Goal: Contribute content: Contribute content

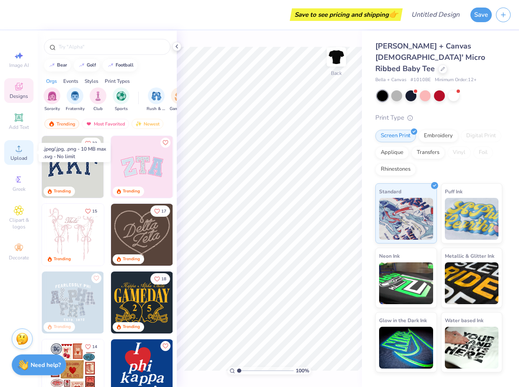
click at [23, 156] on span "Upload" at bounding box center [18, 158] width 17 height 7
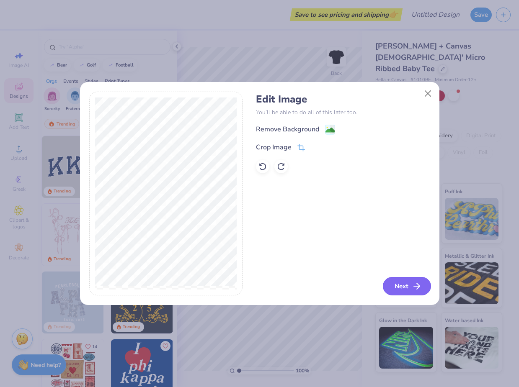
click at [407, 287] on button "Next" at bounding box center [407, 286] width 48 height 18
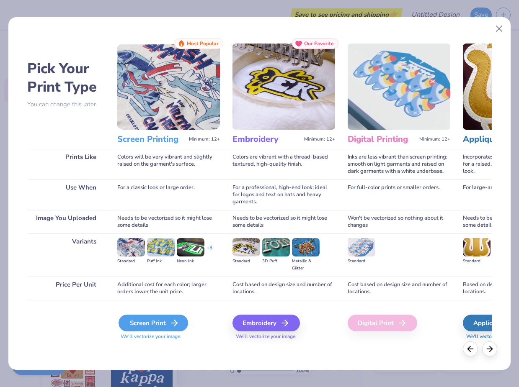
click at [157, 320] on div "Screen Print" at bounding box center [154, 323] width 70 height 17
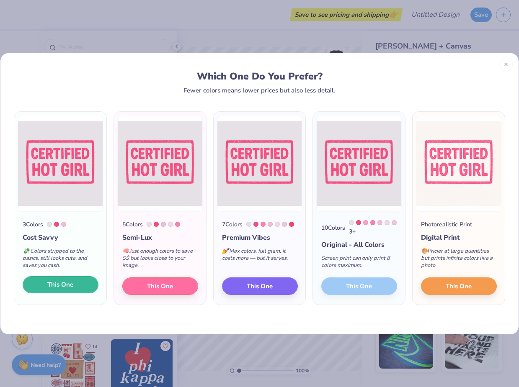
click at [67, 289] on span "This One" at bounding box center [60, 285] width 26 height 10
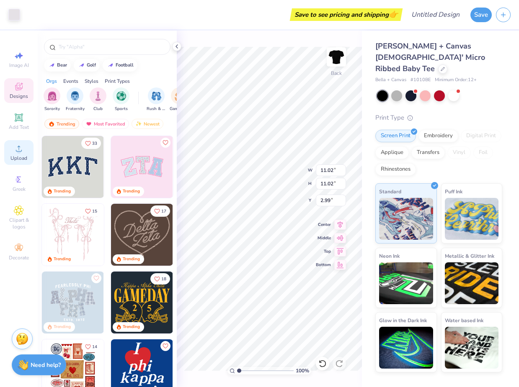
click at [16, 155] on div "Upload" at bounding box center [18, 152] width 29 height 25
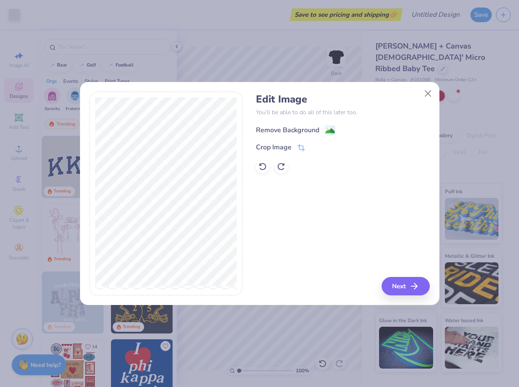
click at [291, 129] on div "Remove Background" at bounding box center [287, 130] width 63 height 10
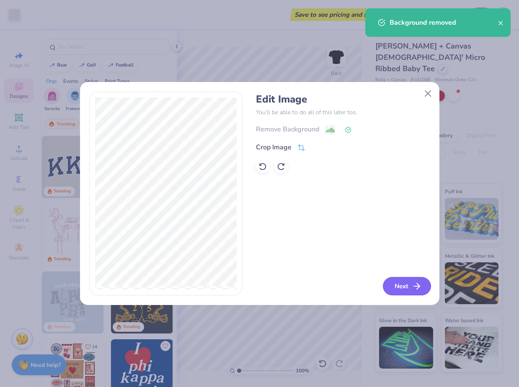
click at [402, 282] on button "Next" at bounding box center [407, 286] width 48 height 18
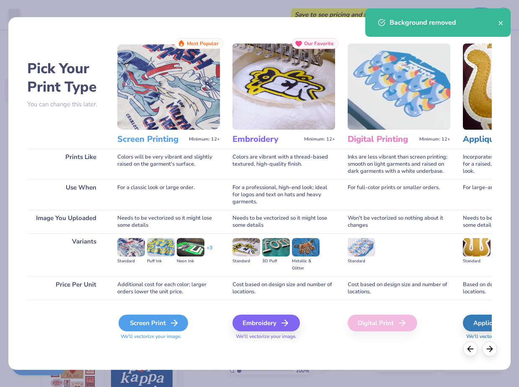
click at [174, 326] on polyline at bounding box center [175, 323] width 3 height 6
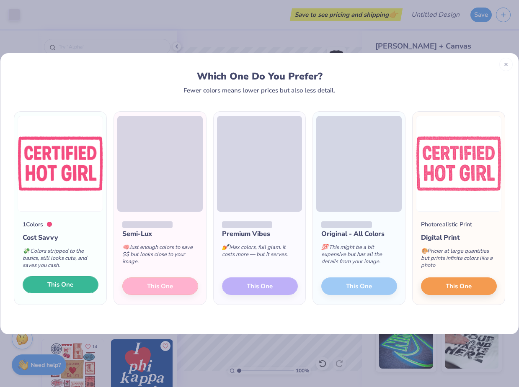
click at [72, 285] on span "This One" at bounding box center [60, 285] width 26 height 10
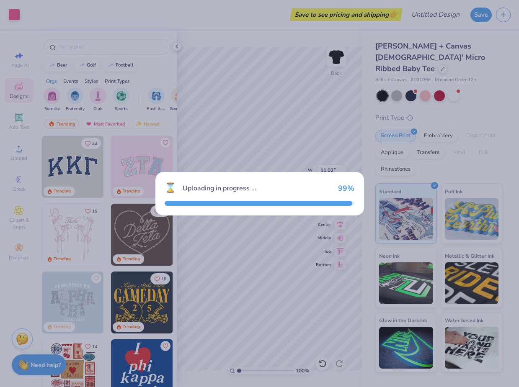
type input "7.07"
type input "4.96"
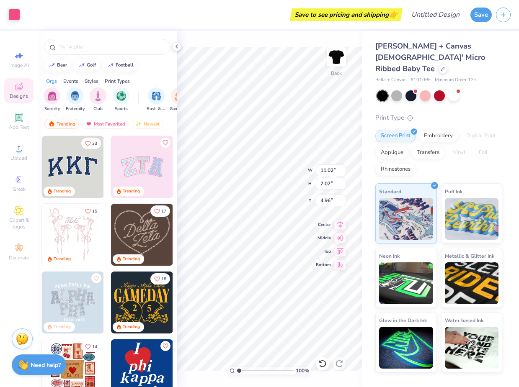
type input "11.02"
type input "2.99"
type input "0.50"
type input "1.05"
type input "1.73"
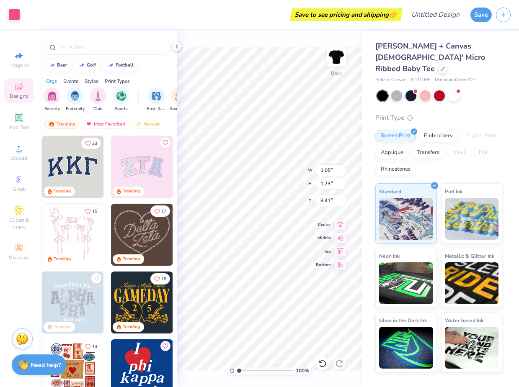
type input "8.30"
type input "7.80"
type input "8.50"
type input "11.02"
type input "7.07"
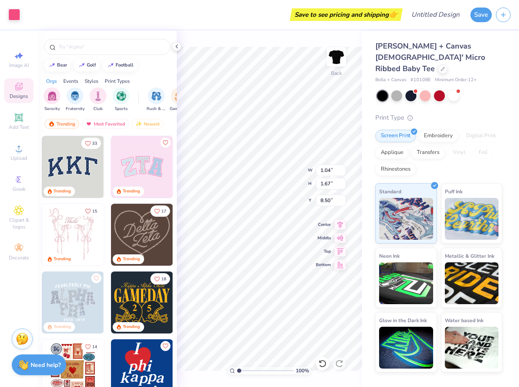
type input "0.50"
type input "8.50"
type input "3.00"
click at [454, 90] on div at bounding box center [453, 95] width 11 height 11
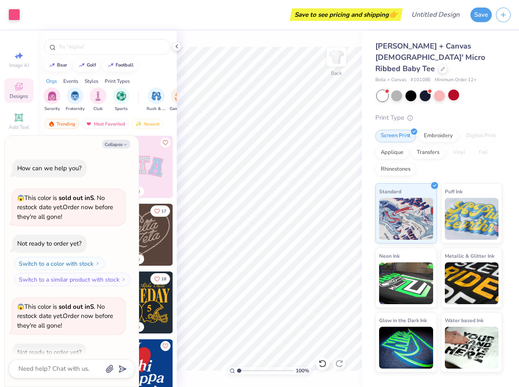
scroll to position [46, 0]
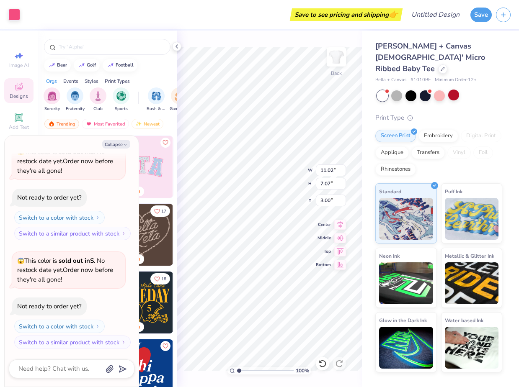
type textarea "x"
type input "8.75"
type input "5.61"
type input "4.46"
type textarea "x"
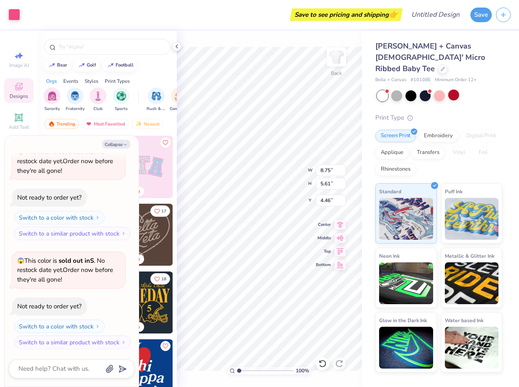
type input "3.00"
type textarea "x"
type input "3.25"
click at [446, 95] on div "Bella + Canvas [DEMOGRAPHIC_DATA]' Micro Ribbed Baby Tee Bella + Canvas # 1010B…" at bounding box center [438, 207] width 127 height 332
type textarea "x"
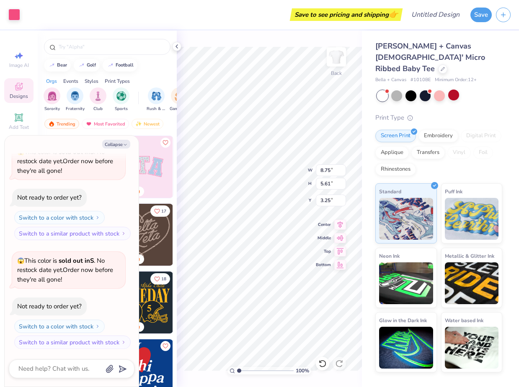
type input "2.67"
click at [396, 90] on div at bounding box center [396, 95] width 11 height 11
click at [408, 90] on div at bounding box center [410, 95] width 11 height 11
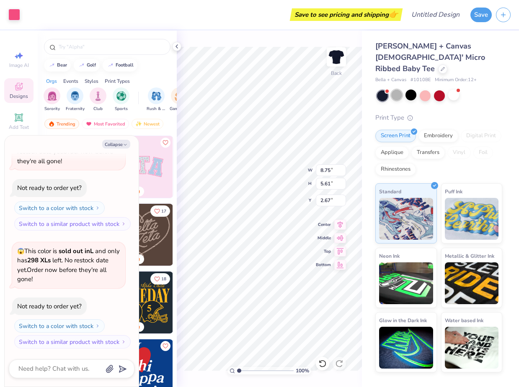
click at [396, 90] on div at bounding box center [396, 95] width 11 height 11
click at [397, 90] on div at bounding box center [396, 95] width 11 height 11
click at [424, 90] on div at bounding box center [425, 95] width 11 height 11
click at [454, 90] on div at bounding box center [453, 95] width 11 height 11
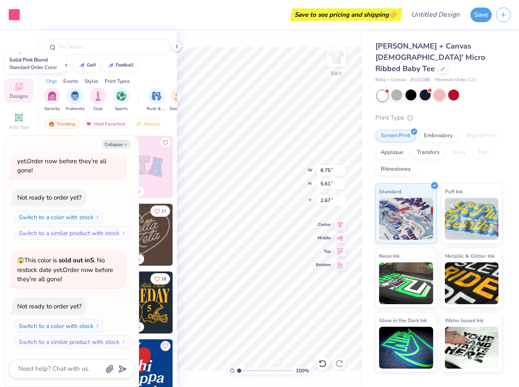
click at [441, 90] on div at bounding box center [439, 95] width 11 height 11
click at [451, 90] on div at bounding box center [453, 95] width 11 height 11
type textarea "x"
type input "7.40"
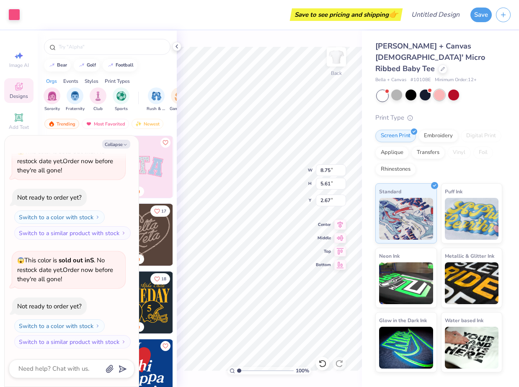
type input "4.75"
type input "3.54"
type textarea "x"
type input "3.00"
click at [478, 113] on div "Print Type" at bounding box center [438, 118] width 127 height 10
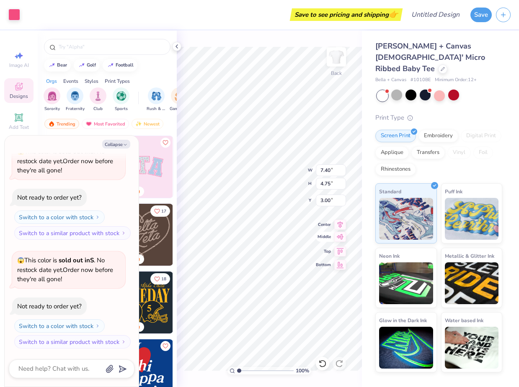
click at [326, 235] on div "100 % Back W 7.40 7.40 " H 4.75 4.75 " Y 3.00 3.00 " Center Middle Top Bottom" at bounding box center [269, 209] width 185 height 357
type textarea "x"
type input "8.49"
type input "5.45"
click at [458, 113] on div "Print Type Screen Print Embroidery Digital Print Applique Transfers Vinyl Foil …" at bounding box center [438, 243] width 127 height 260
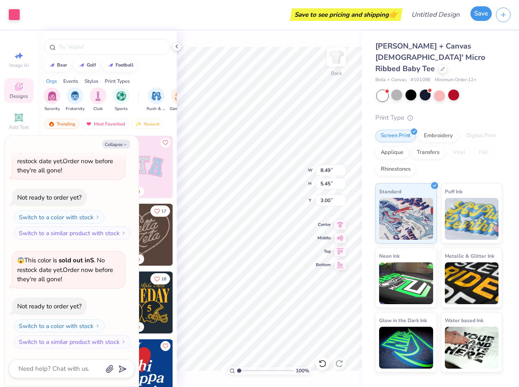
click at [481, 19] on button "Save" at bounding box center [480, 13] width 21 height 15
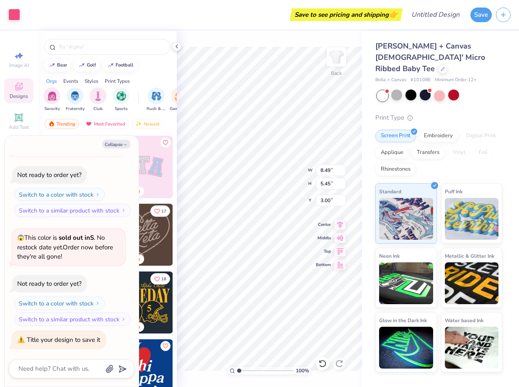
click at [98, 274] on div "How can we help you? 😱 This color is sold out in S . No restock date yet. Order…" at bounding box center [72, 52] width 126 height 608
click at [115, 149] on div "Collapse How can we help you? 😱 This color is sold out in S . No restock date y…" at bounding box center [72, 261] width 134 height 251
click at [108, 146] on button "Collapse" at bounding box center [116, 144] width 28 height 9
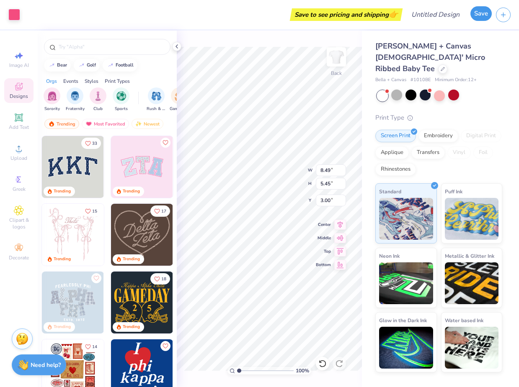
click at [476, 16] on button "Save" at bounding box center [480, 13] width 21 height 15
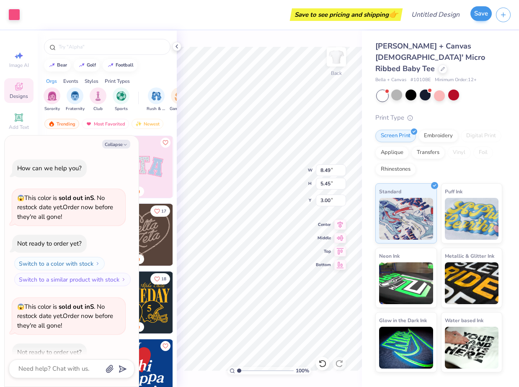
scroll to position [428, 0]
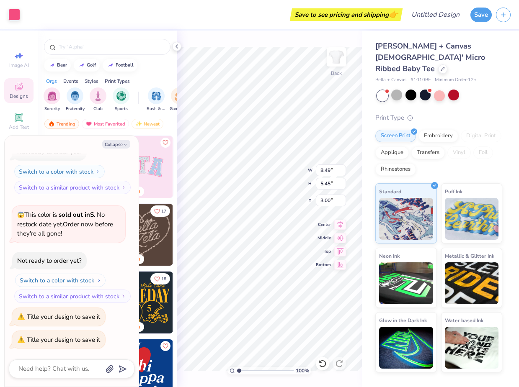
click at [98, 281] on img "button" at bounding box center [99, 280] width 5 height 5
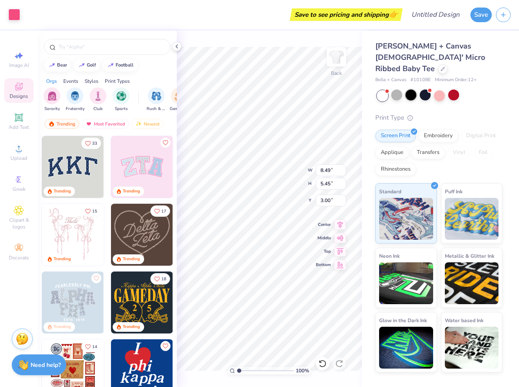
click at [410, 90] on div at bounding box center [410, 95] width 11 height 11
click at [479, 20] on button "Save" at bounding box center [480, 13] width 21 height 15
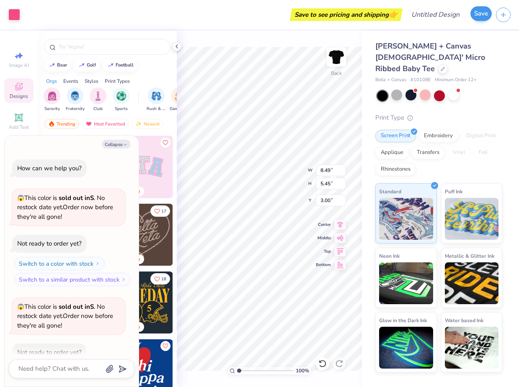
scroll to position [451, 0]
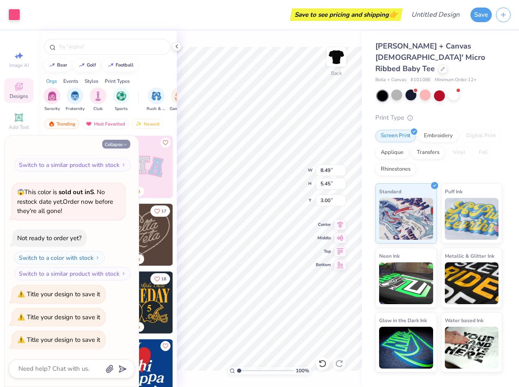
click at [122, 145] on button "Collapse" at bounding box center [116, 144] width 28 height 9
type textarea "x"
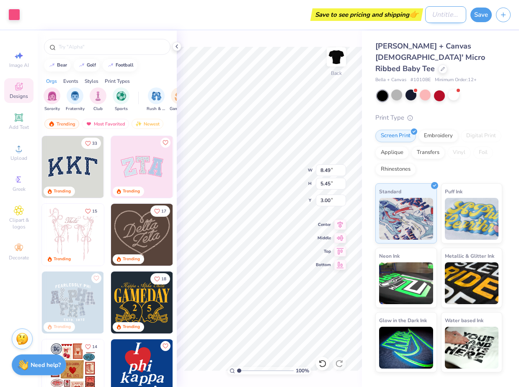
click at [433, 13] on input "Design Title" at bounding box center [445, 14] width 41 height 17
type input "CHG"
click at [480, 15] on button "Save" at bounding box center [480, 13] width 21 height 15
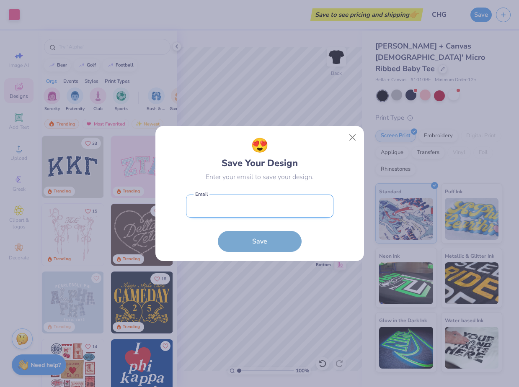
click at [281, 206] on input "email" at bounding box center [259, 206] width 147 height 23
type input "[EMAIL_ADDRESS][DOMAIN_NAME]"
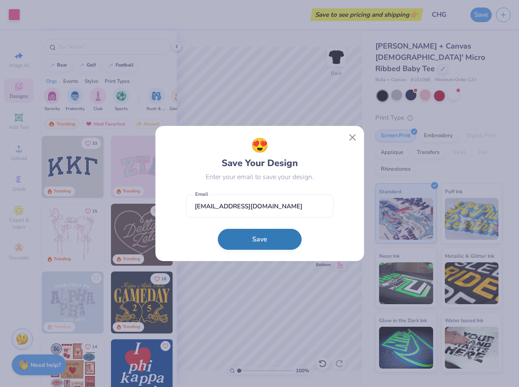
click at [268, 241] on button "Save" at bounding box center [260, 239] width 84 height 21
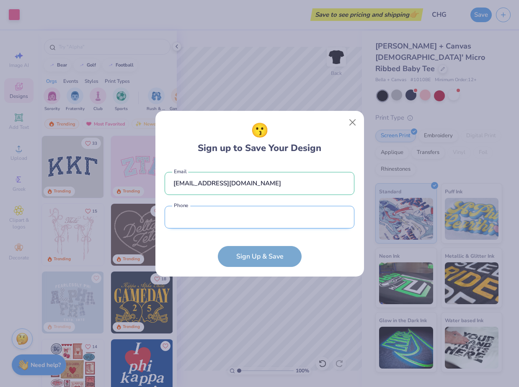
click at [264, 217] on input "tel" at bounding box center [260, 217] width 190 height 23
type input "[PHONE_NUMBER]"
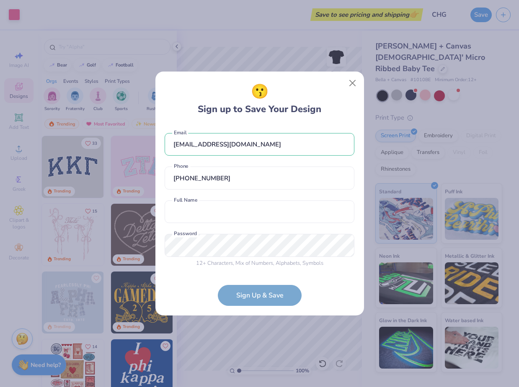
click at [253, 292] on form "[EMAIL_ADDRESS][DOMAIN_NAME] Email [PHONE_NUMBER] Phone Full Name is a required…" at bounding box center [260, 216] width 190 height 182
